Goal: Information Seeking & Learning: Learn about a topic

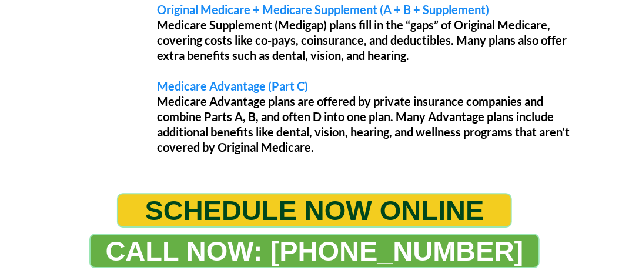
scroll to position [1175, 0]
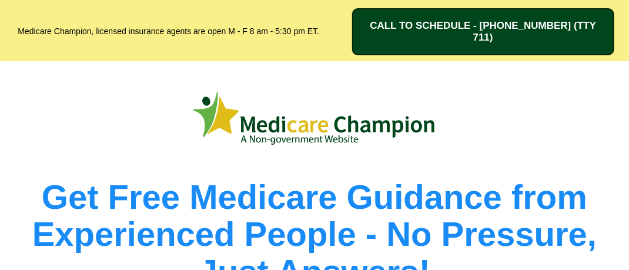
scroll to position [0, 0]
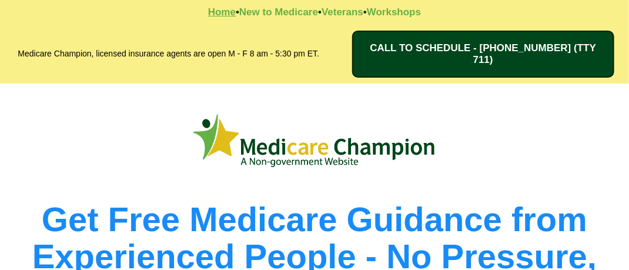
click at [213, 12] on strong "Home" at bounding box center [222, 11] width 28 height 11
click at [209, 10] on strong "Home" at bounding box center [222, 11] width 28 height 11
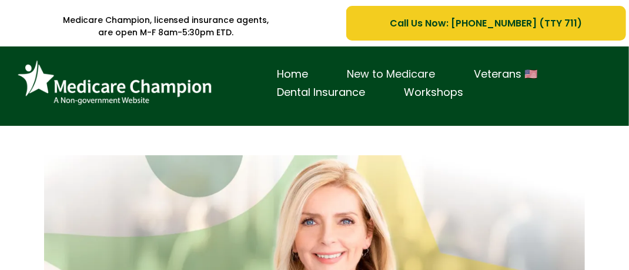
click at [386, 72] on link "New to Medicare" at bounding box center [390, 74] width 127 height 18
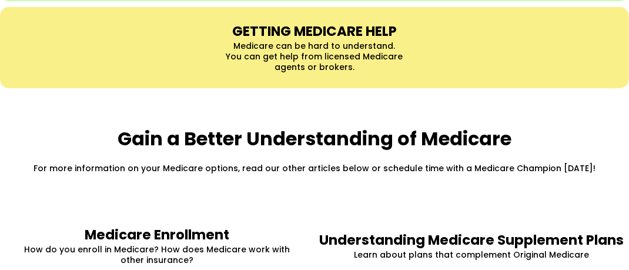
scroll to position [1575, 0]
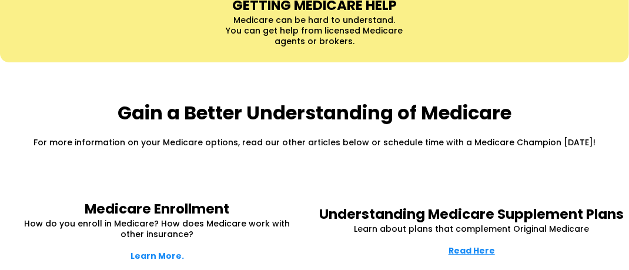
click at [473, 244] on strong "Read Here" at bounding box center [471, 250] width 46 height 12
